Goal: Navigation & Orientation: Find specific page/section

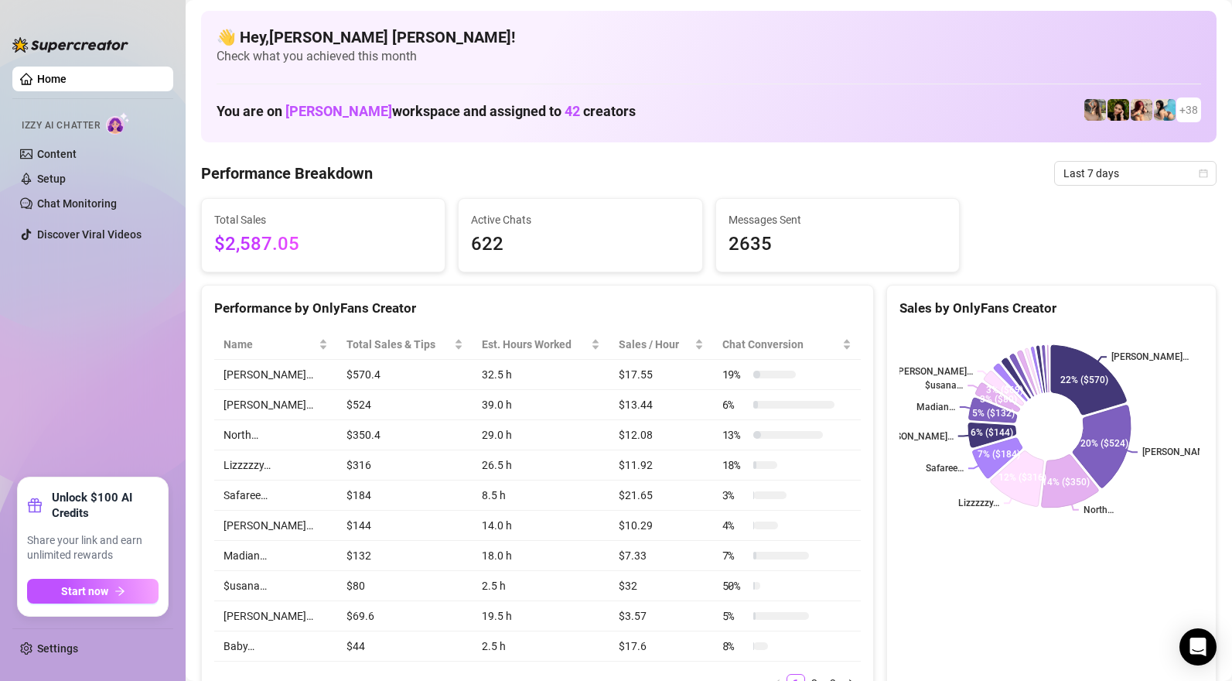
click at [766, 94] on div "You are on Jackson workspace and assigned to 42 creators + 38" at bounding box center [709, 110] width 985 height 33
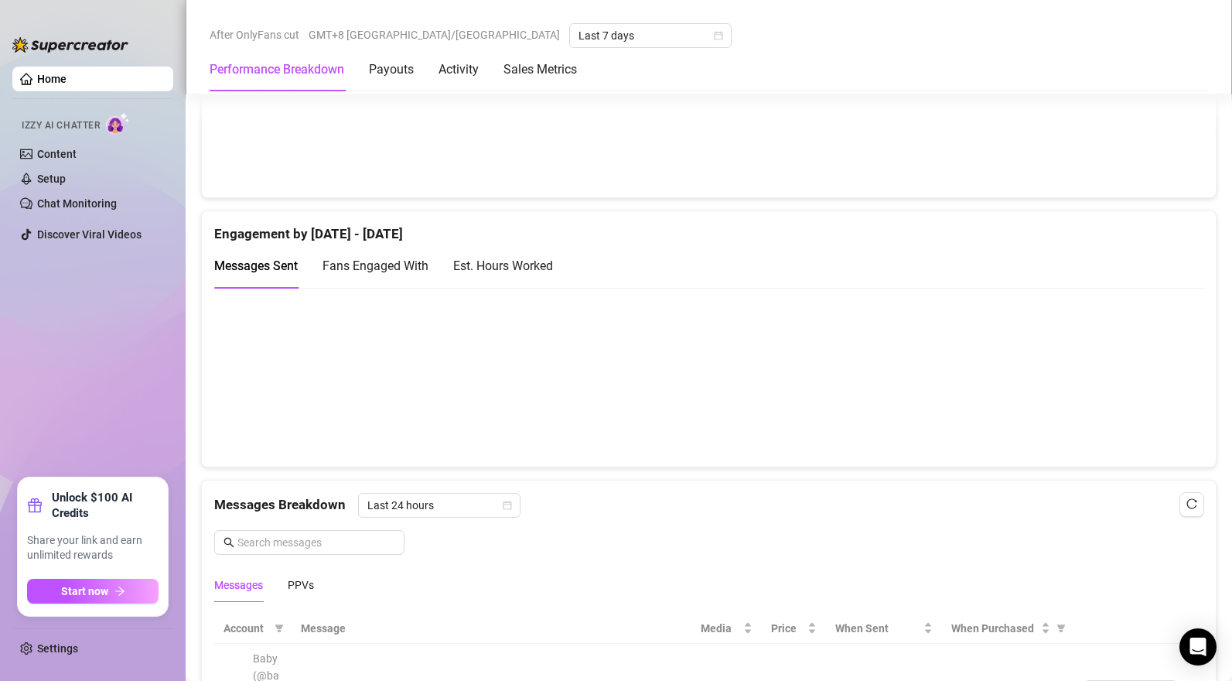
scroll to position [893, 0]
